Goal: Task Accomplishment & Management: Manage account settings

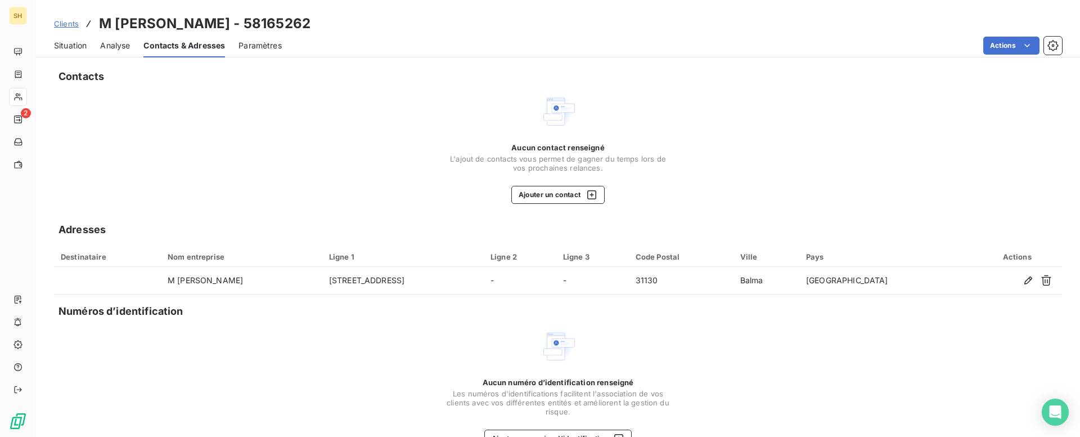
click at [295, 107] on div "Aucun contact renseigné L'ajout de contacts vous permet de gagner du temps lors…" at bounding box center [558, 148] width 1008 height 110
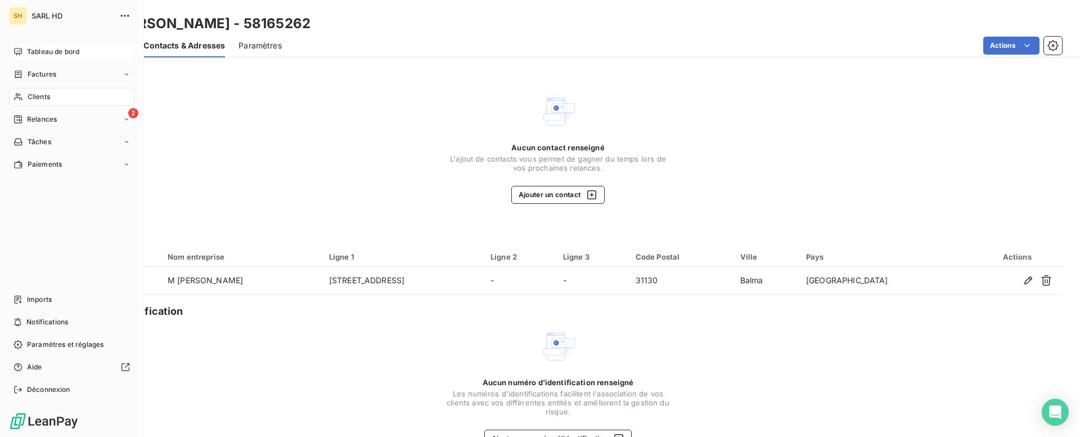
click at [41, 53] on span "Tableau de bord" at bounding box center [53, 52] width 52 height 10
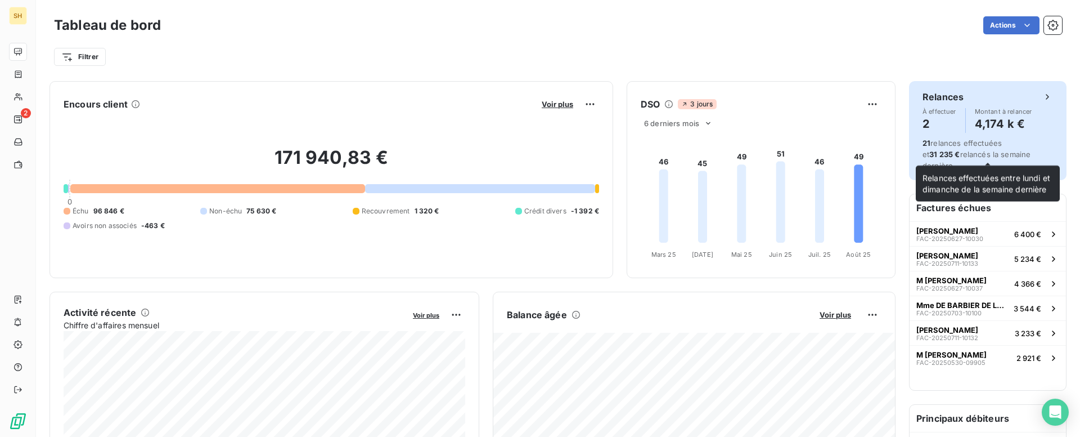
click at [981, 147] on div "21 relances effectuées et 31 235 € relancés la semaine dernière." at bounding box center [988, 154] width 131 height 34
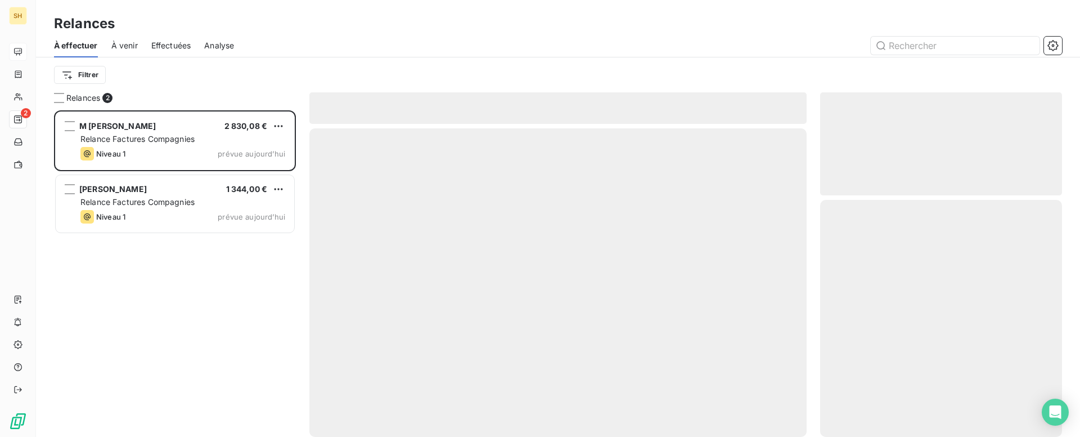
scroll to position [326, 242]
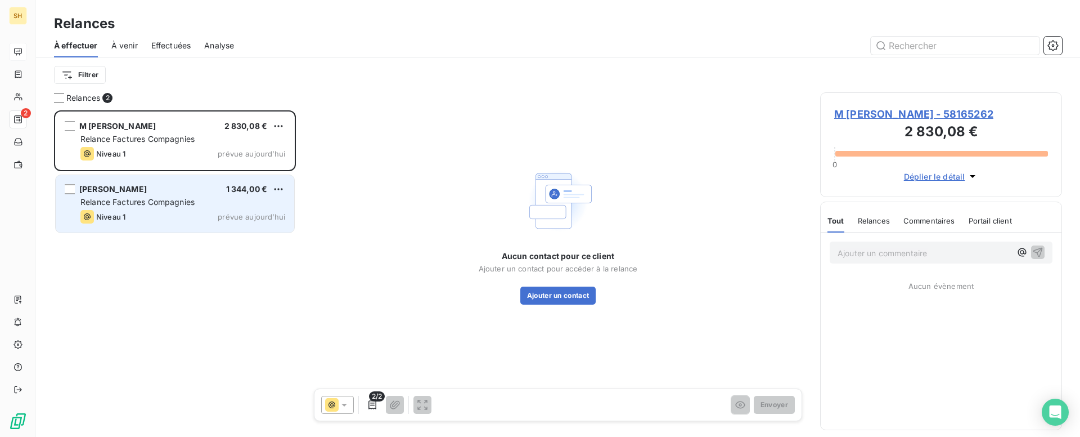
click at [180, 214] on div "Niveau 1 prévue aujourd’hui" at bounding box center [182, 217] width 205 height 14
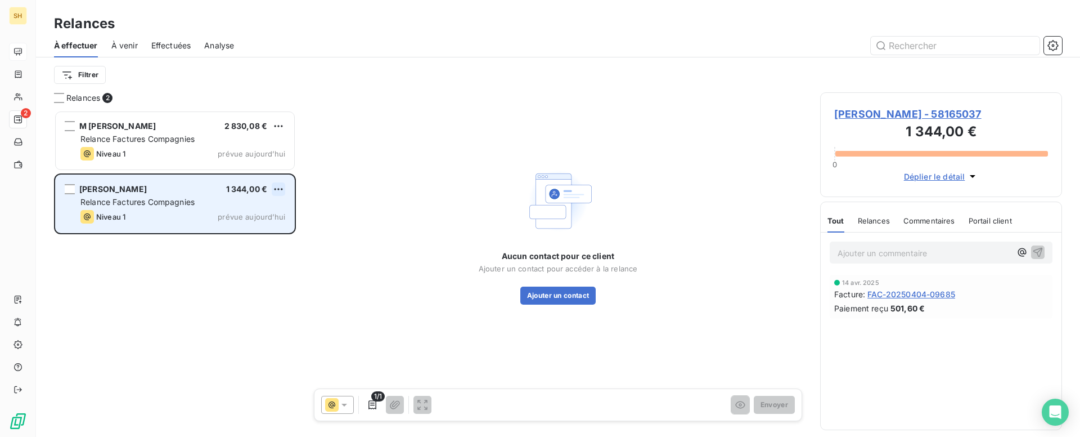
click at [282, 190] on html "SH 2 Relances À effectuer À venir Effectuées Analyse Filtrer Relances 2 M [PERS…" at bounding box center [540, 218] width 1080 height 437
click at [258, 228] on div "Passer cette action" at bounding box center [230, 232] width 101 height 18
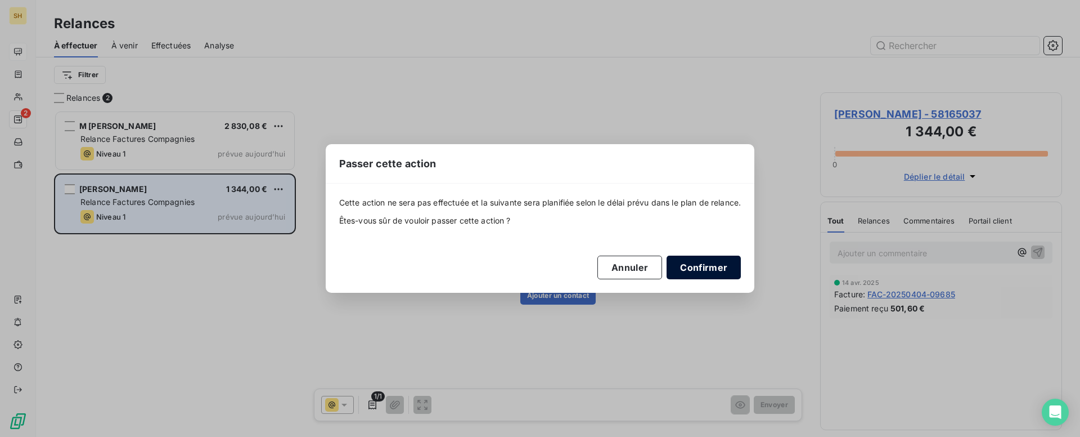
click at [706, 268] on button "Confirmer" at bounding box center [704, 267] width 74 height 24
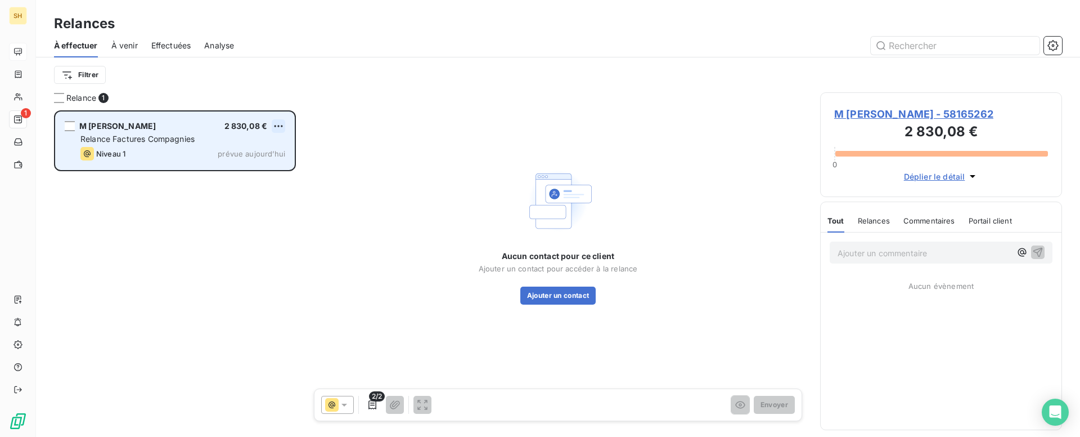
click at [279, 123] on html "SH 1 Relances À effectuer À venir Effectuées Analyse Filtrer Relance 1 M [PERSO…" at bounding box center [540, 218] width 1080 height 437
drag, startPoint x: 240, startPoint y: 169, endPoint x: 256, endPoint y: 168, distance: 16.4
click at [241, 169] on div "Passer cette action" at bounding box center [230, 169] width 101 height 18
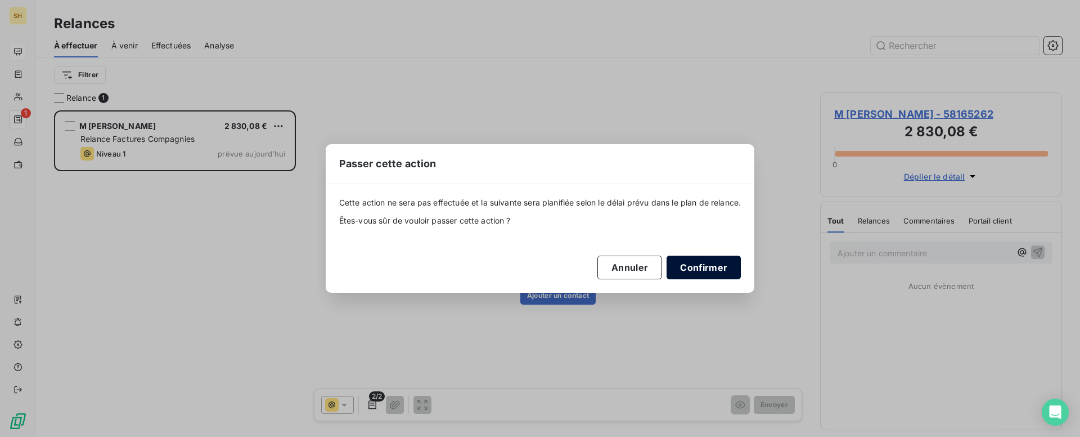
drag, startPoint x: 719, startPoint y: 267, endPoint x: 324, endPoint y: 172, distance: 405.6
click at [719, 267] on button "Confirmer" at bounding box center [704, 267] width 74 height 24
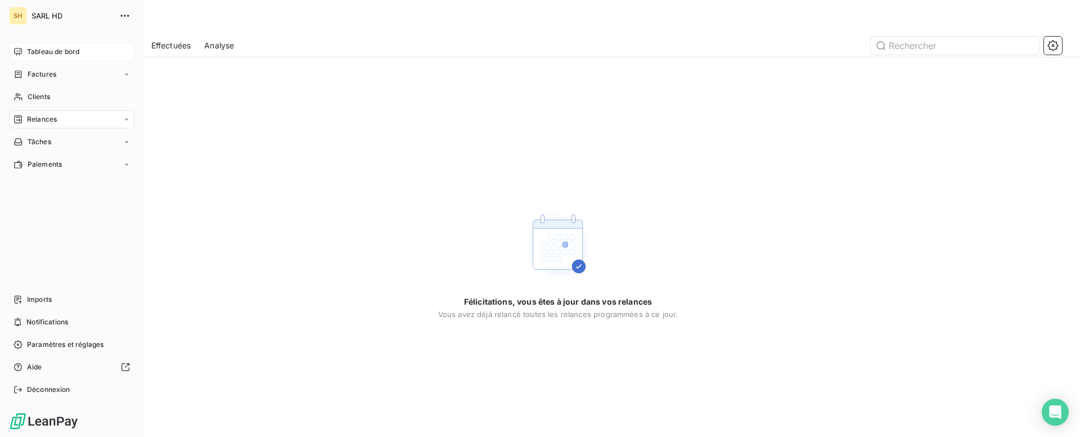
click at [19, 43] on div "Tableau de bord" at bounding box center [71, 52] width 125 height 18
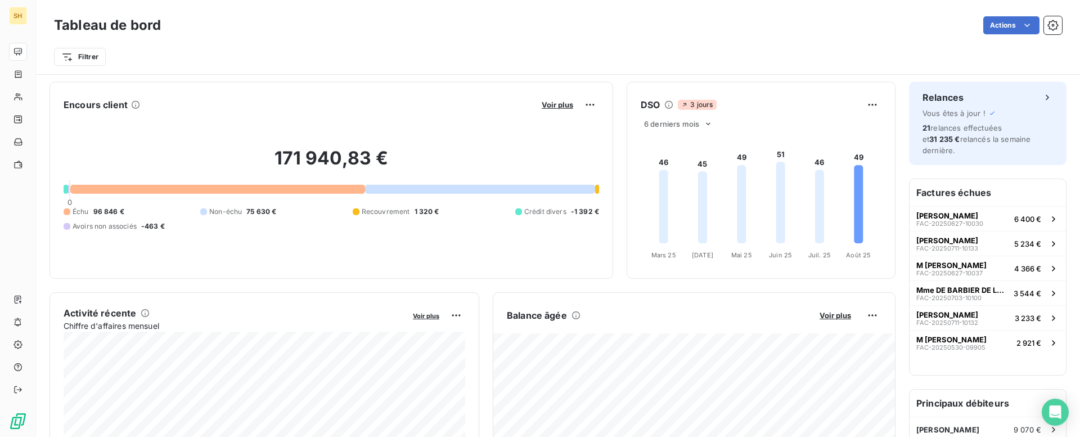
scroll to position [11, 0]
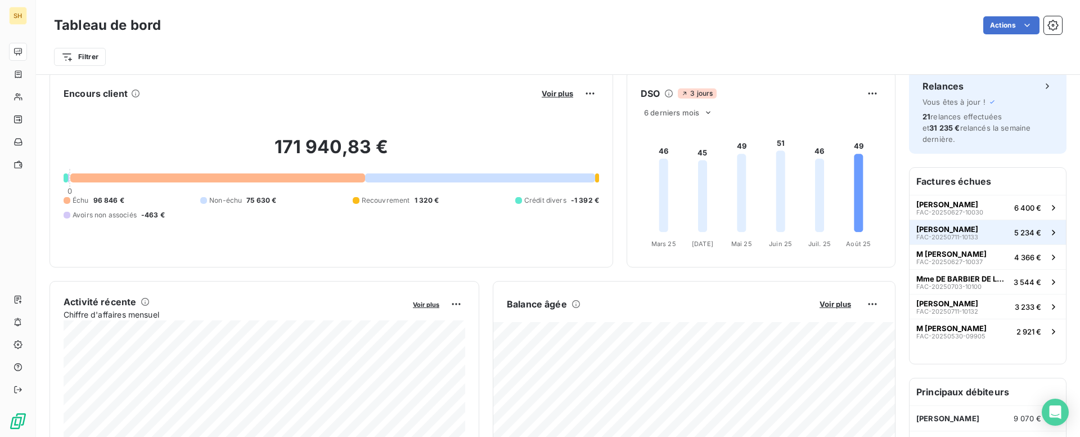
click at [979, 225] on span "[PERSON_NAME]" at bounding box center [948, 229] width 62 height 9
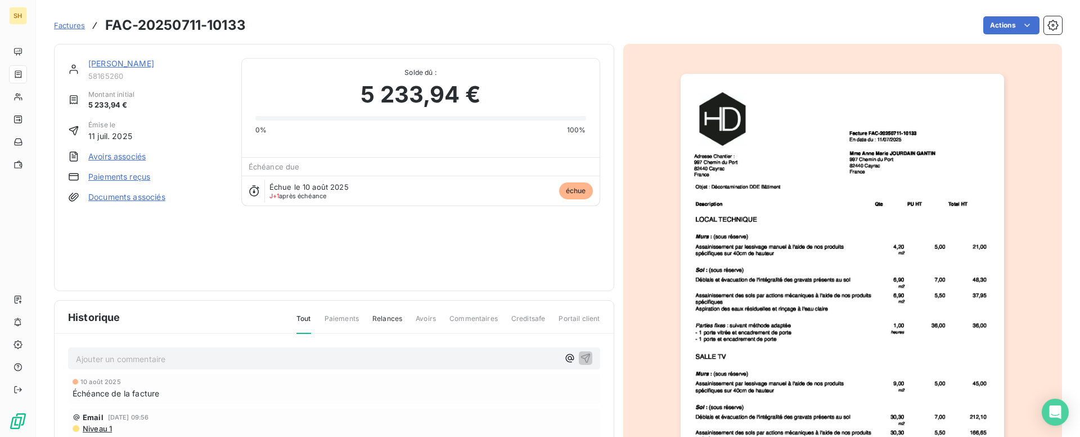
click at [154, 59] on link "[PERSON_NAME]" at bounding box center [121, 64] width 66 height 10
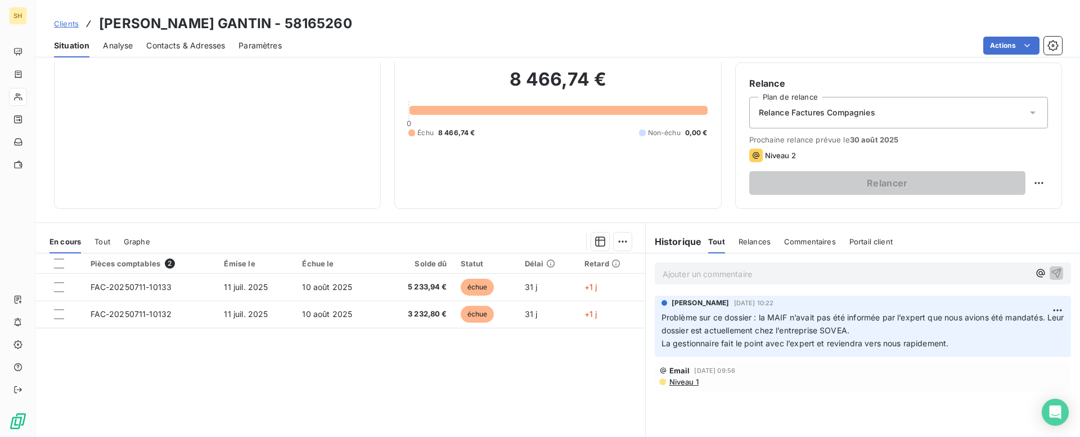
scroll to position [88, 0]
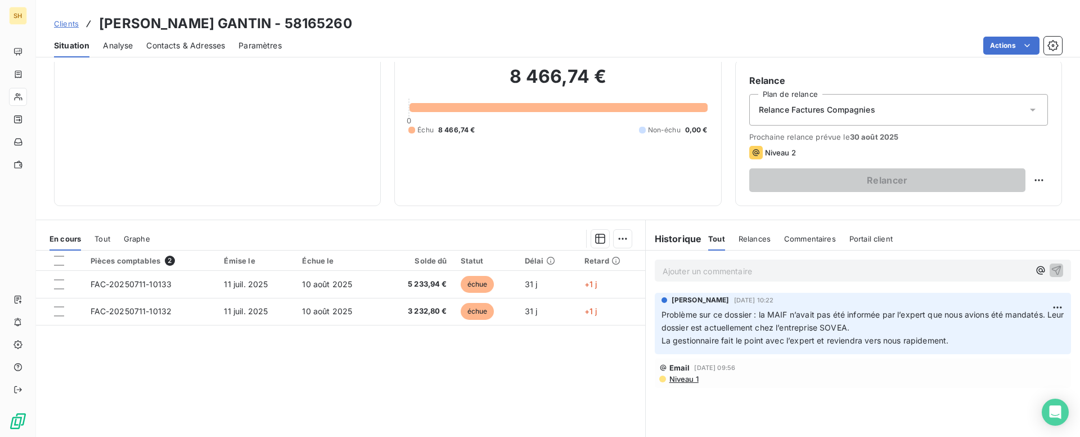
click at [687, 380] on span "Niveau 1" at bounding box center [684, 378] width 30 height 9
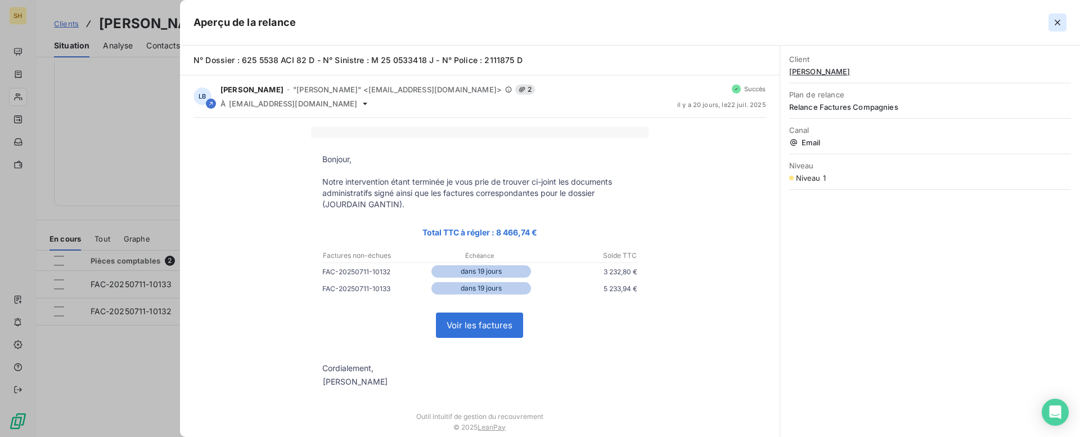
click at [1063, 17] on icon "button" at bounding box center [1057, 22] width 11 height 11
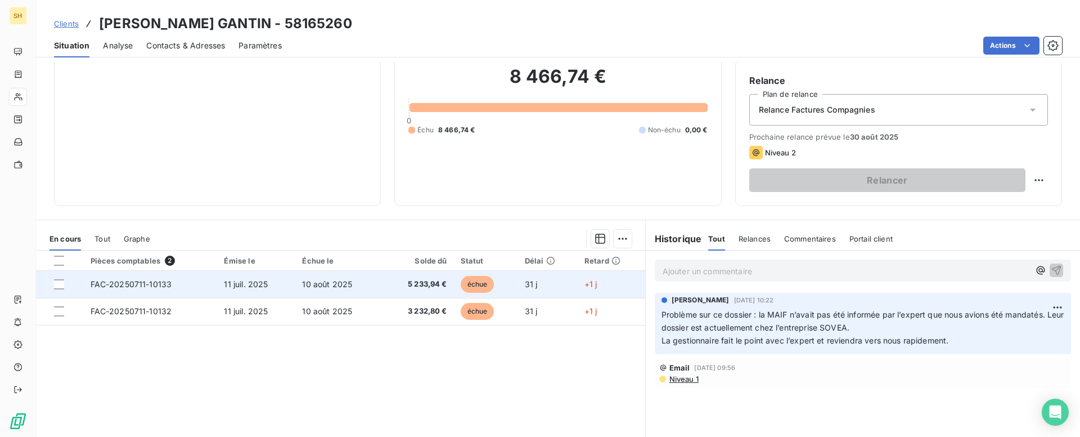
click at [177, 288] on td "FAC-20250711-10133" at bounding box center [151, 284] width 134 height 27
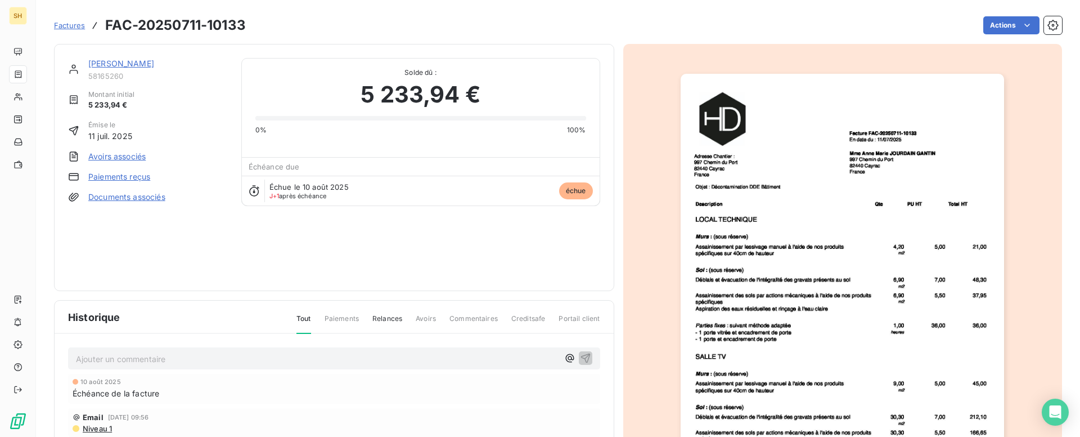
click at [154, 65] on link "[PERSON_NAME]" at bounding box center [121, 64] width 66 height 10
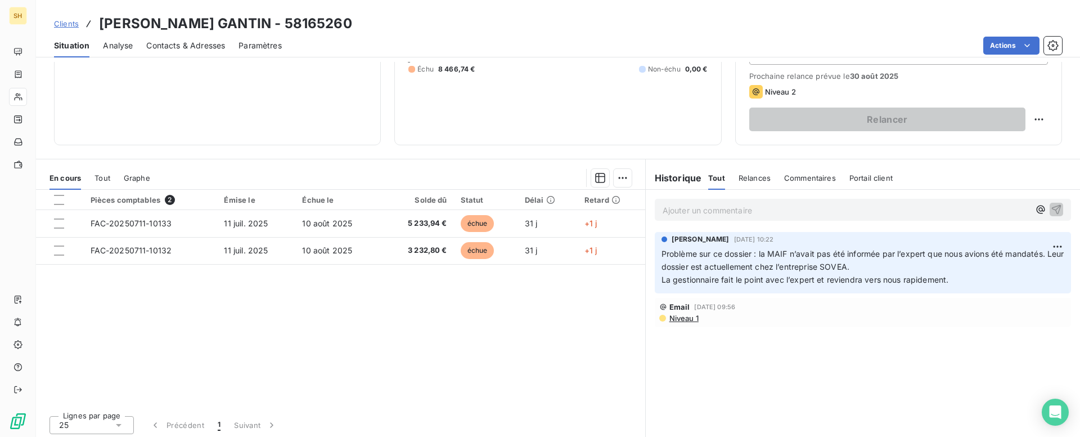
scroll to position [152, 0]
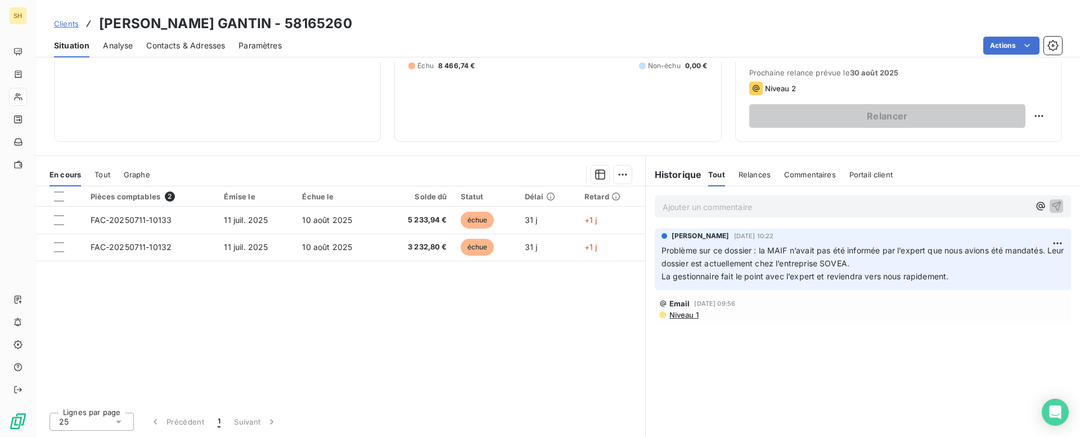
click at [672, 317] on span "Niveau 1" at bounding box center [684, 314] width 30 height 9
